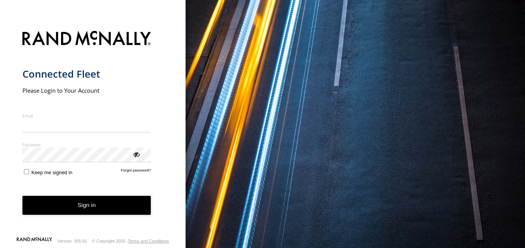
click at [81, 124] on input "Email" at bounding box center [86, 126] width 129 height 14
type input "**********"
click at [22, 174] on label "Keep me signed in" at bounding box center [47, 171] width 50 height 7
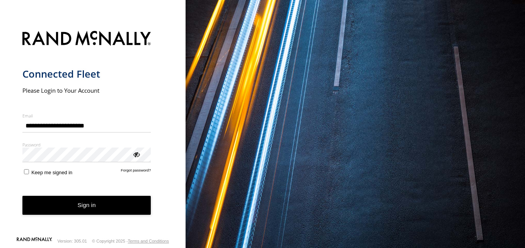
click at [22, 174] on label "Keep me signed in" at bounding box center [47, 171] width 50 height 7
click at [137, 172] on link "Forgot password?" at bounding box center [136, 171] width 30 height 7
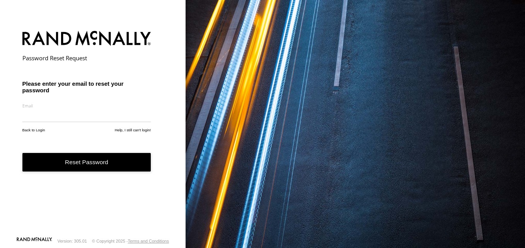
click at [91, 119] on input "email" at bounding box center [86, 116] width 129 height 14
type input "**********"
click at [79, 160] on button "Reset Password" at bounding box center [86, 162] width 129 height 19
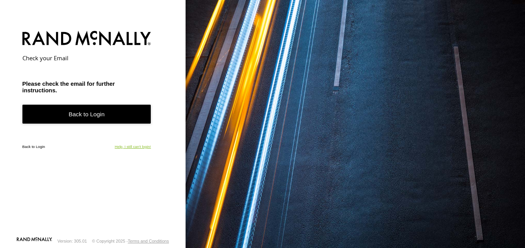
click at [134, 146] on link "Help, I still can't login!" at bounding box center [133, 147] width 36 height 4
click at [83, 111] on link "Back to Login" at bounding box center [86, 114] width 129 height 19
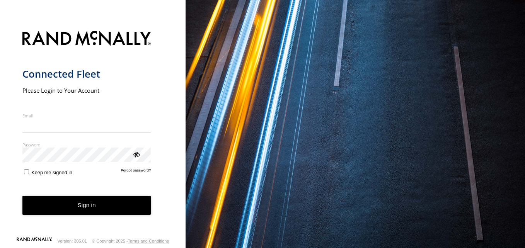
click at [145, 102] on form "Connected Fleet Please Login to Your Account Email Enter a valid login email ad…" at bounding box center [92, 131] width 141 height 210
click at [143, 170] on link "Forgot password?" at bounding box center [136, 171] width 30 height 7
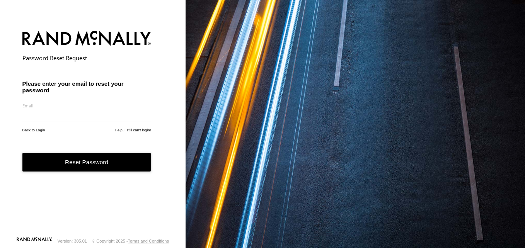
click at [105, 113] on input "email" at bounding box center [86, 116] width 129 height 14
type input "**********"
click at [88, 165] on button "Reset Password" at bounding box center [86, 162] width 129 height 19
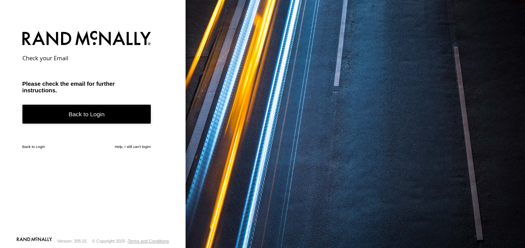
click at [119, 118] on link "Back to Login" at bounding box center [86, 114] width 129 height 19
click at [39, 78] on form "Check your Email Please check the email for further instructions. Back to Login…" at bounding box center [92, 131] width 141 height 210
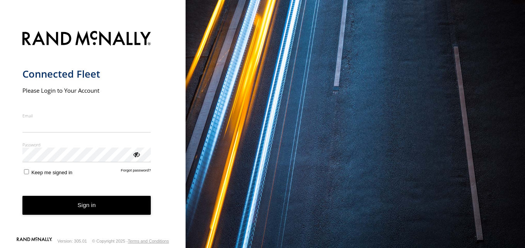
click at [130, 210] on button "Sign in" at bounding box center [86, 205] width 129 height 19
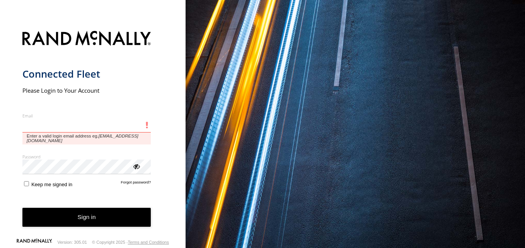
click at [83, 125] on input "Email" at bounding box center [86, 126] width 129 height 14
